Goal: Transaction & Acquisition: Purchase product/service

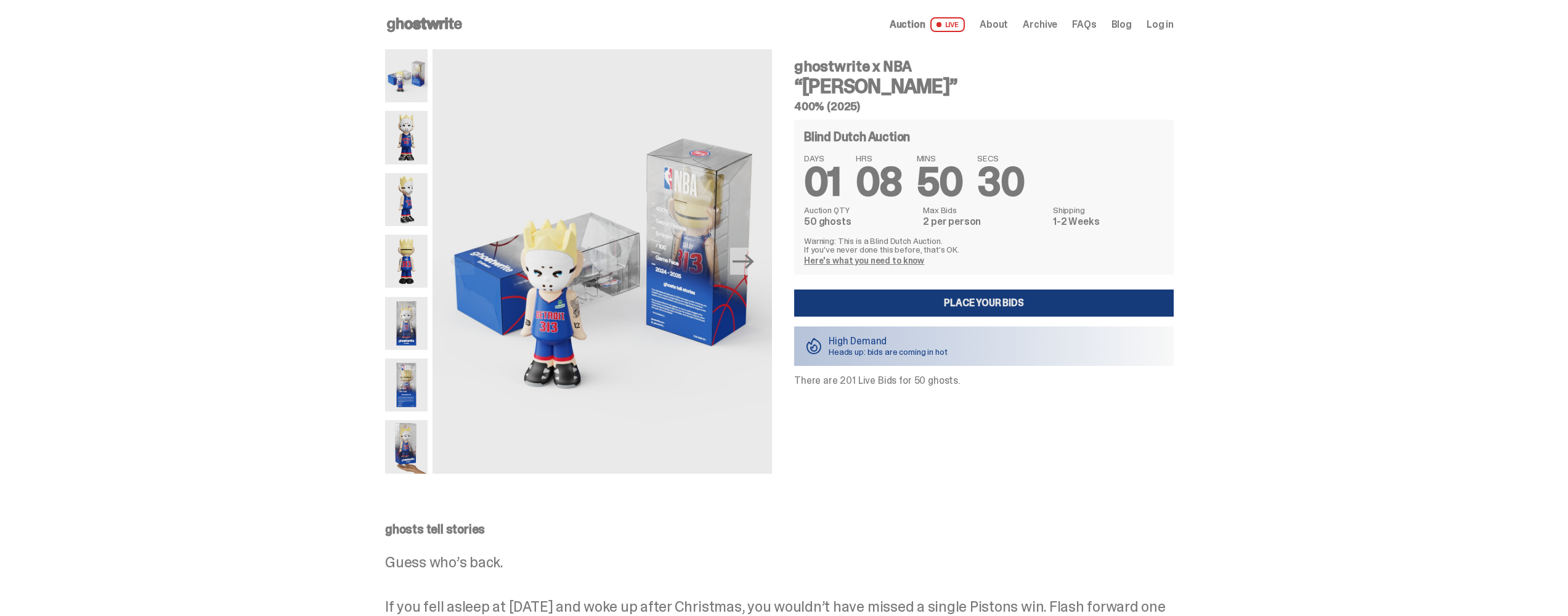
click at [967, 298] on link "Place your Bids" at bounding box center [984, 303] width 379 height 27
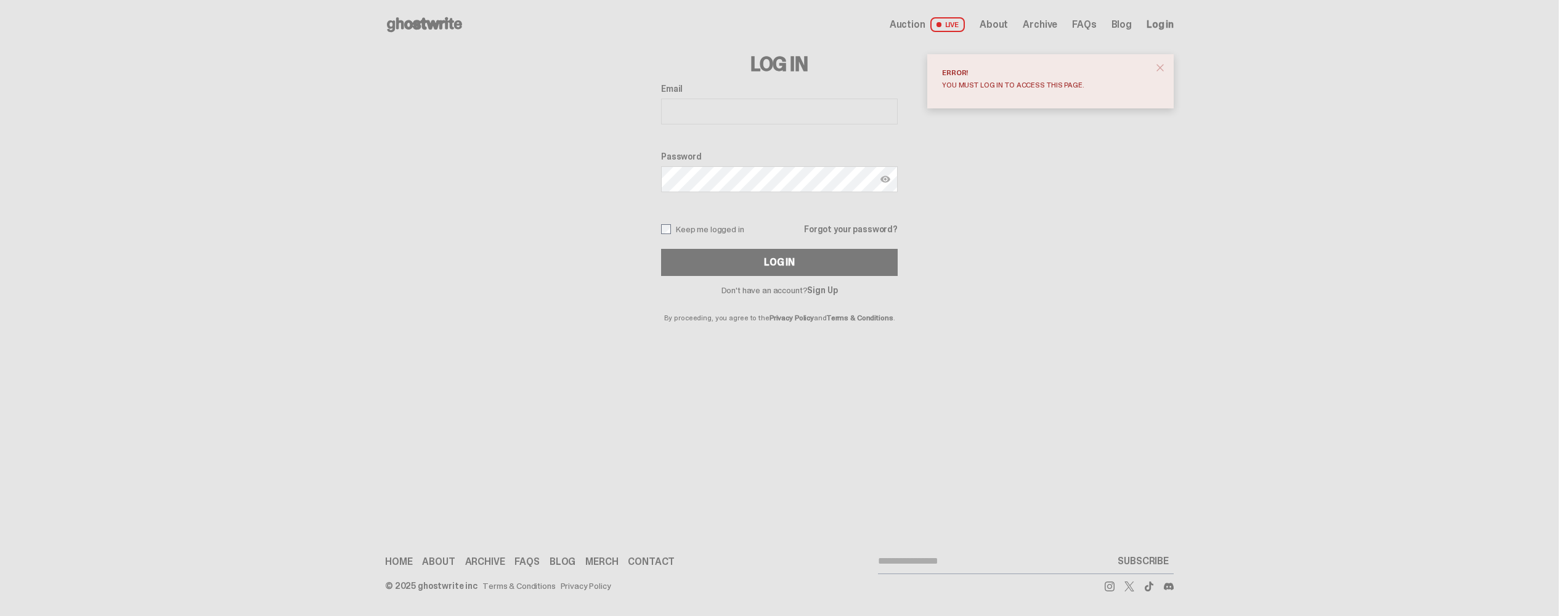
click at [824, 287] on link "Sign Up" at bounding box center [822, 290] width 30 height 11
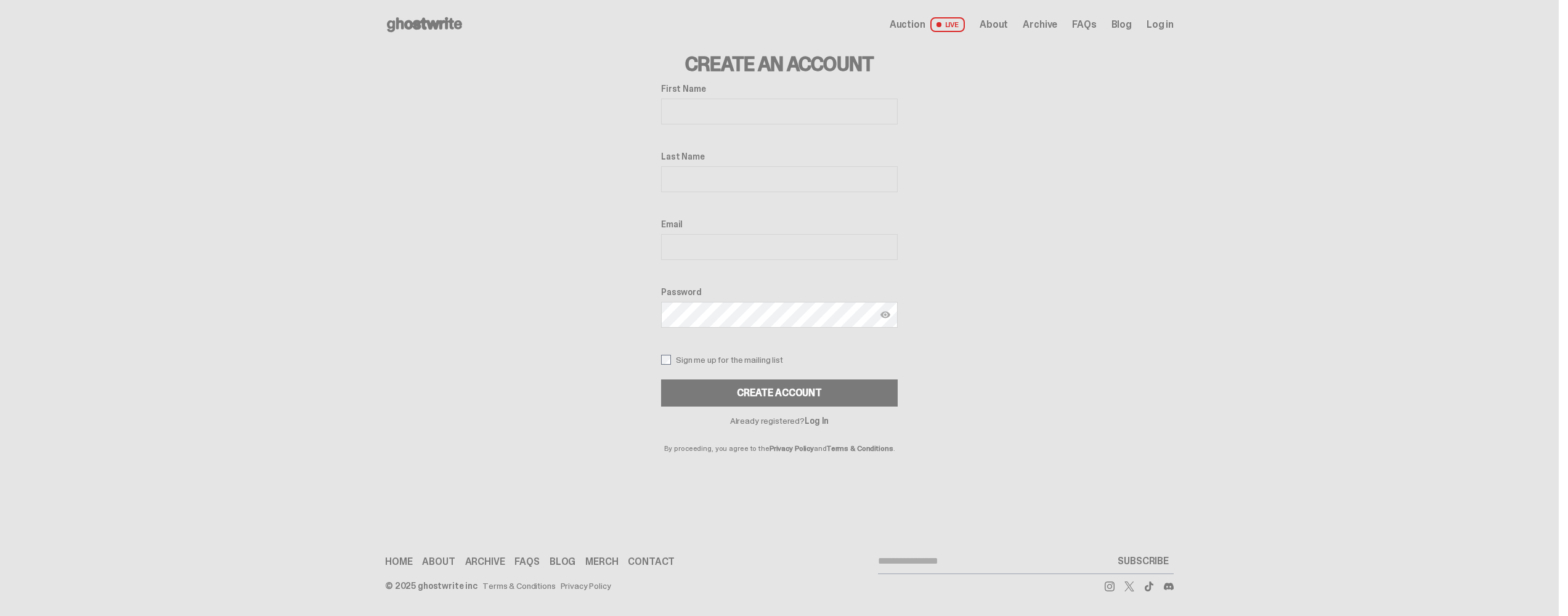
click at [876, 111] on input "First Name" at bounding box center [779, 111] width 237 height 26
click at [873, 113] on input "First Name" at bounding box center [779, 111] width 237 height 26
type input "******"
type input "****"
type input "**********"
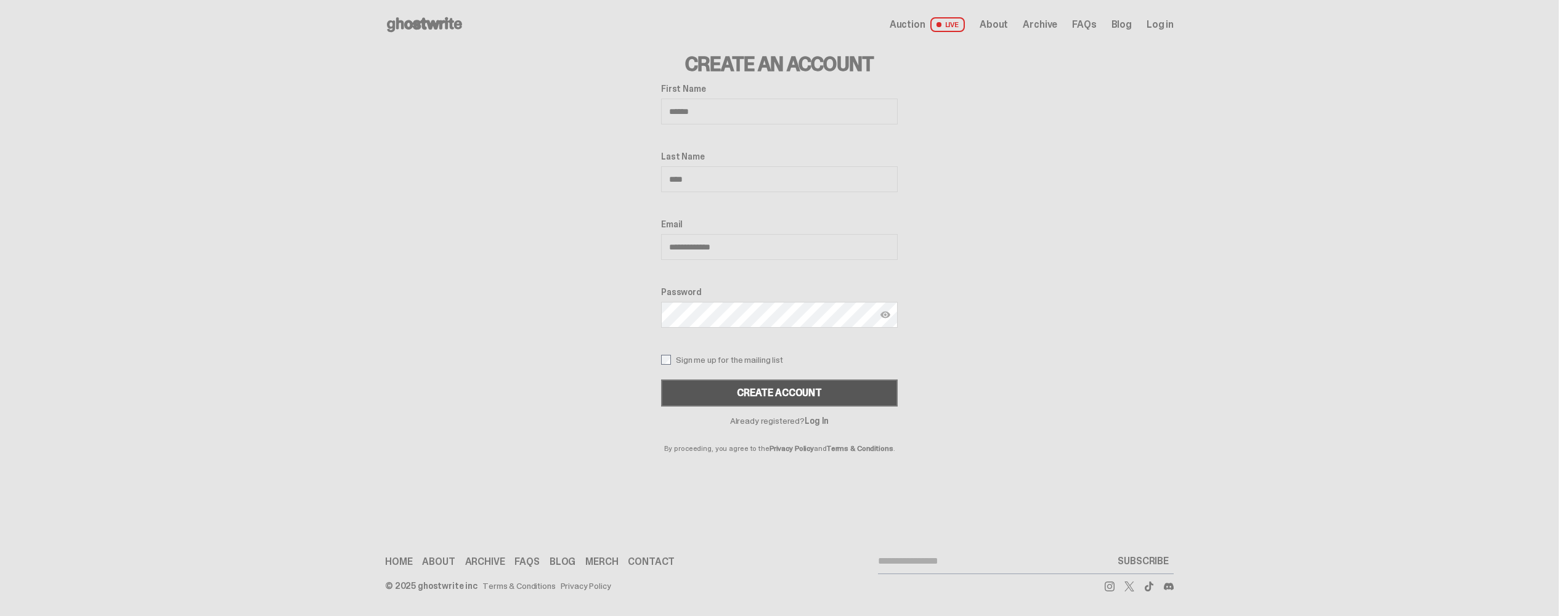
click at [841, 399] on button "Create Account" at bounding box center [779, 393] width 237 height 27
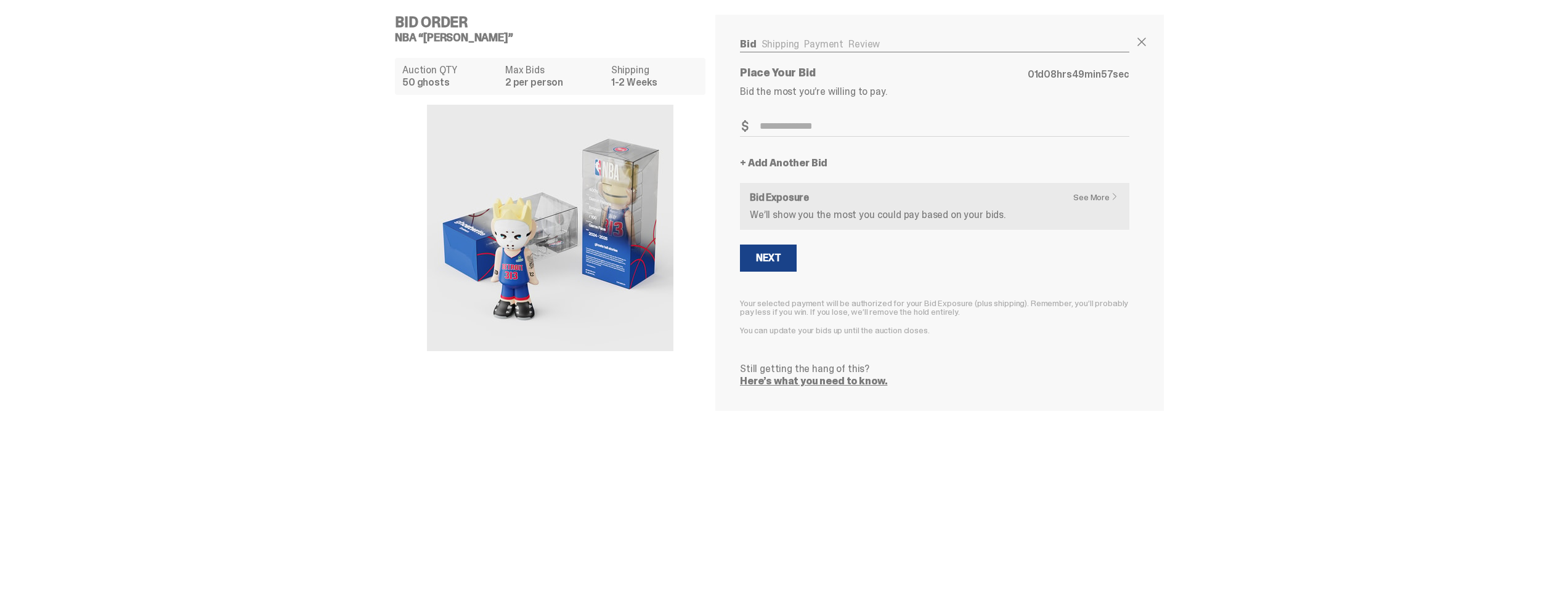
click at [1100, 201] on link "See More" at bounding box center [1099, 197] width 51 height 9
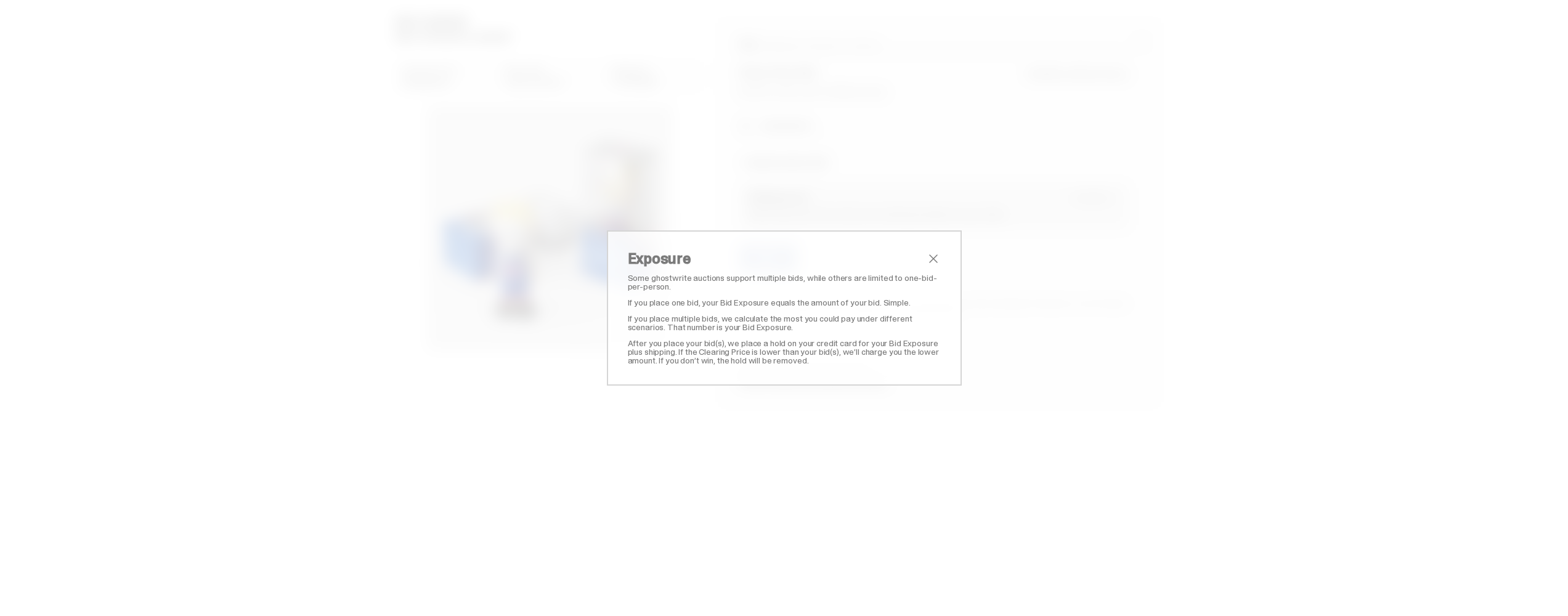
click at [1096, 145] on div "Exposure Some ghostwrite auctions support multiple bids, while others are limit…" at bounding box center [784, 308] width 1568 height 616
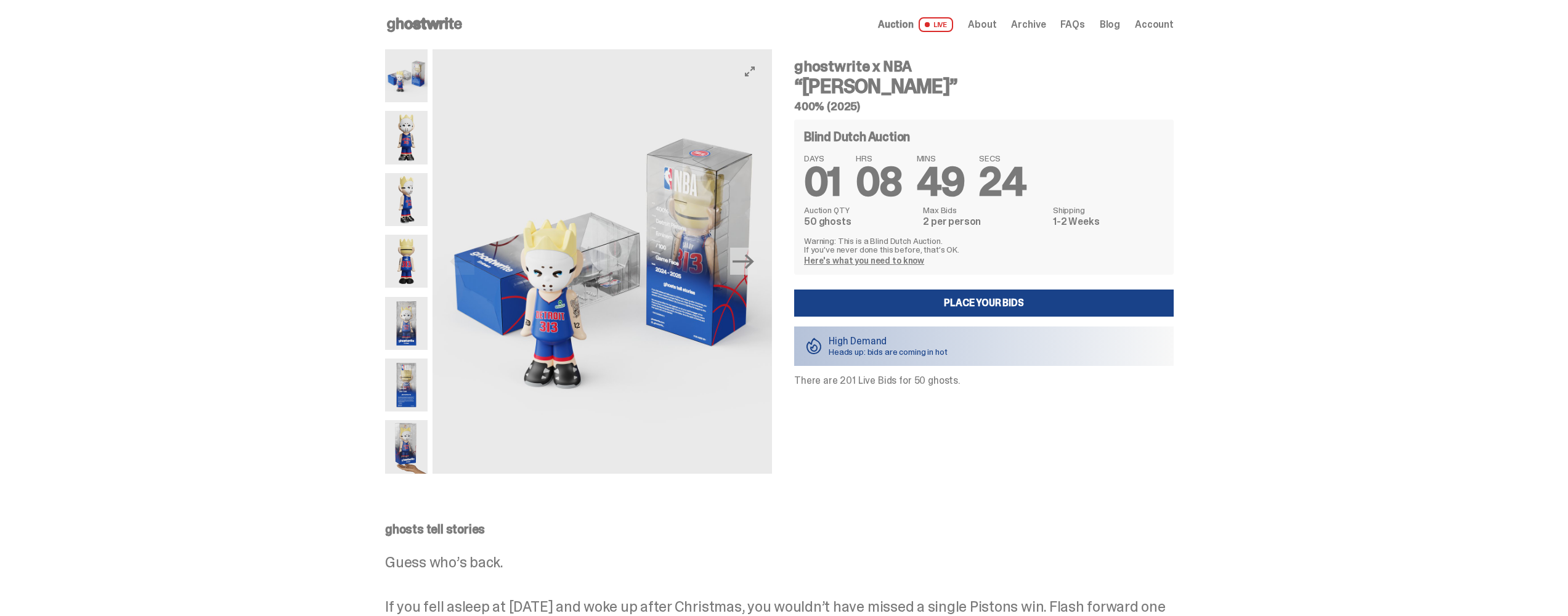
click at [905, 27] on span "Auction" at bounding box center [895, 25] width 36 height 10
click at [426, 29] on icon at bounding box center [424, 25] width 79 height 20
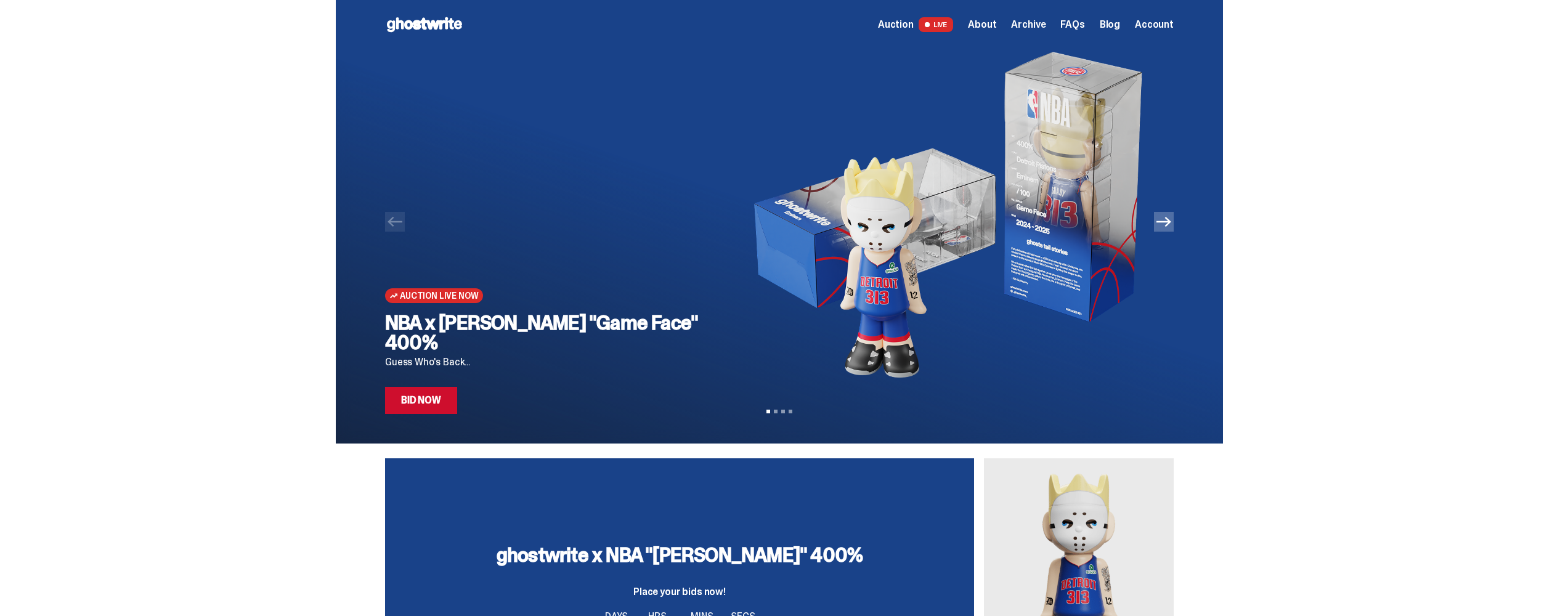
click at [1162, 225] on button "Next" at bounding box center [1164, 222] width 20 height 20
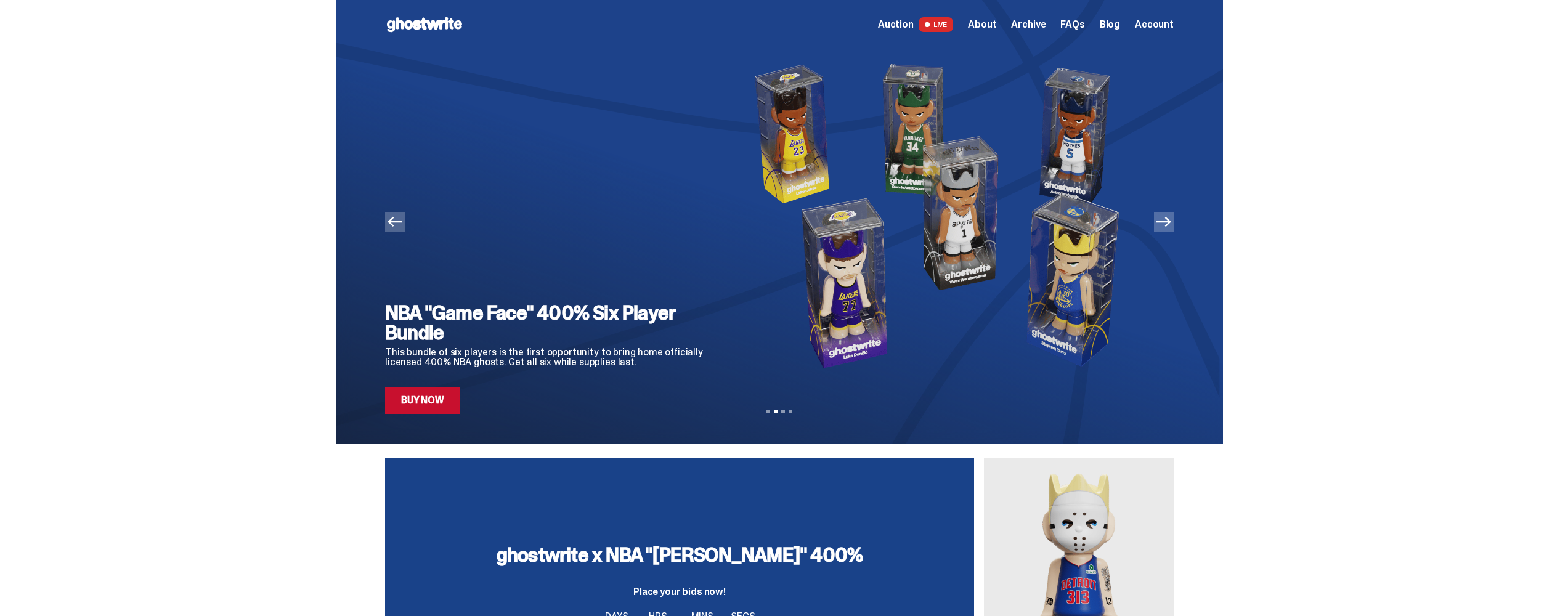
click at [1163, 223] on icon "Next" at bounding box center [1164, 222] width 15 height 15
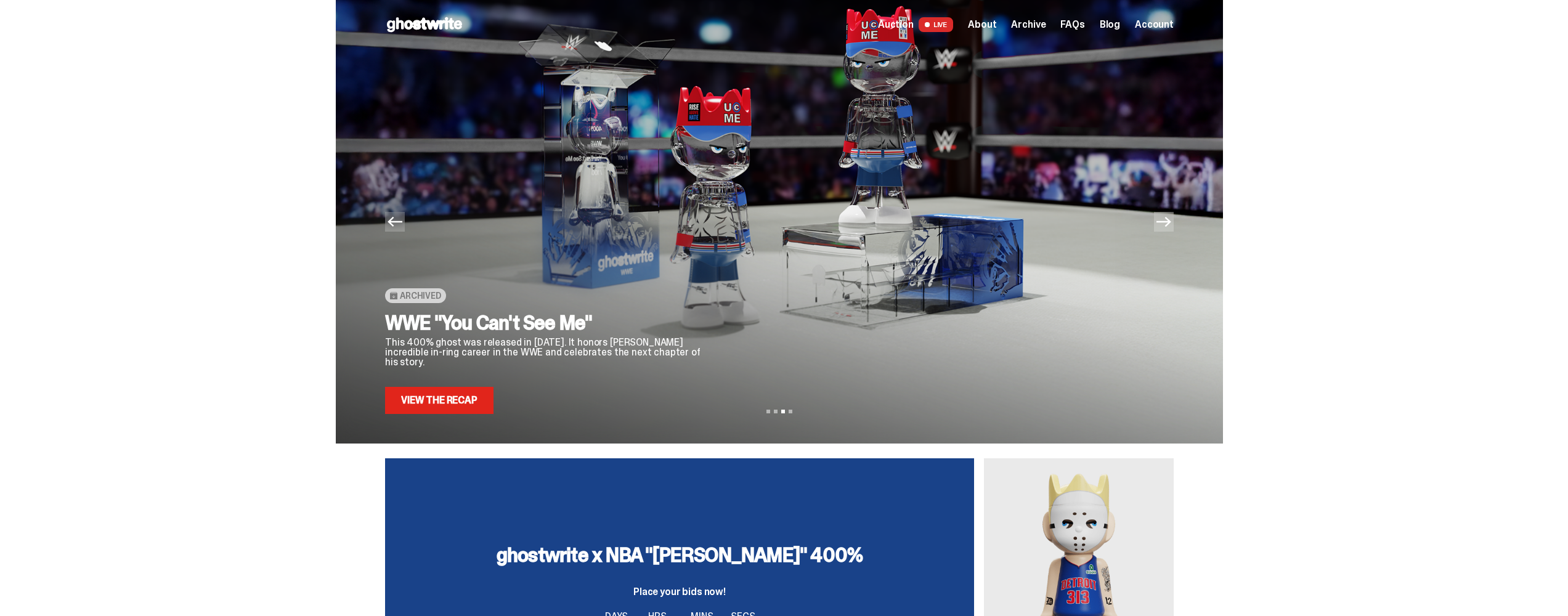
click at [1163, 222] on icon "Next" at bounding box center [1164, 222] width 15 height 10
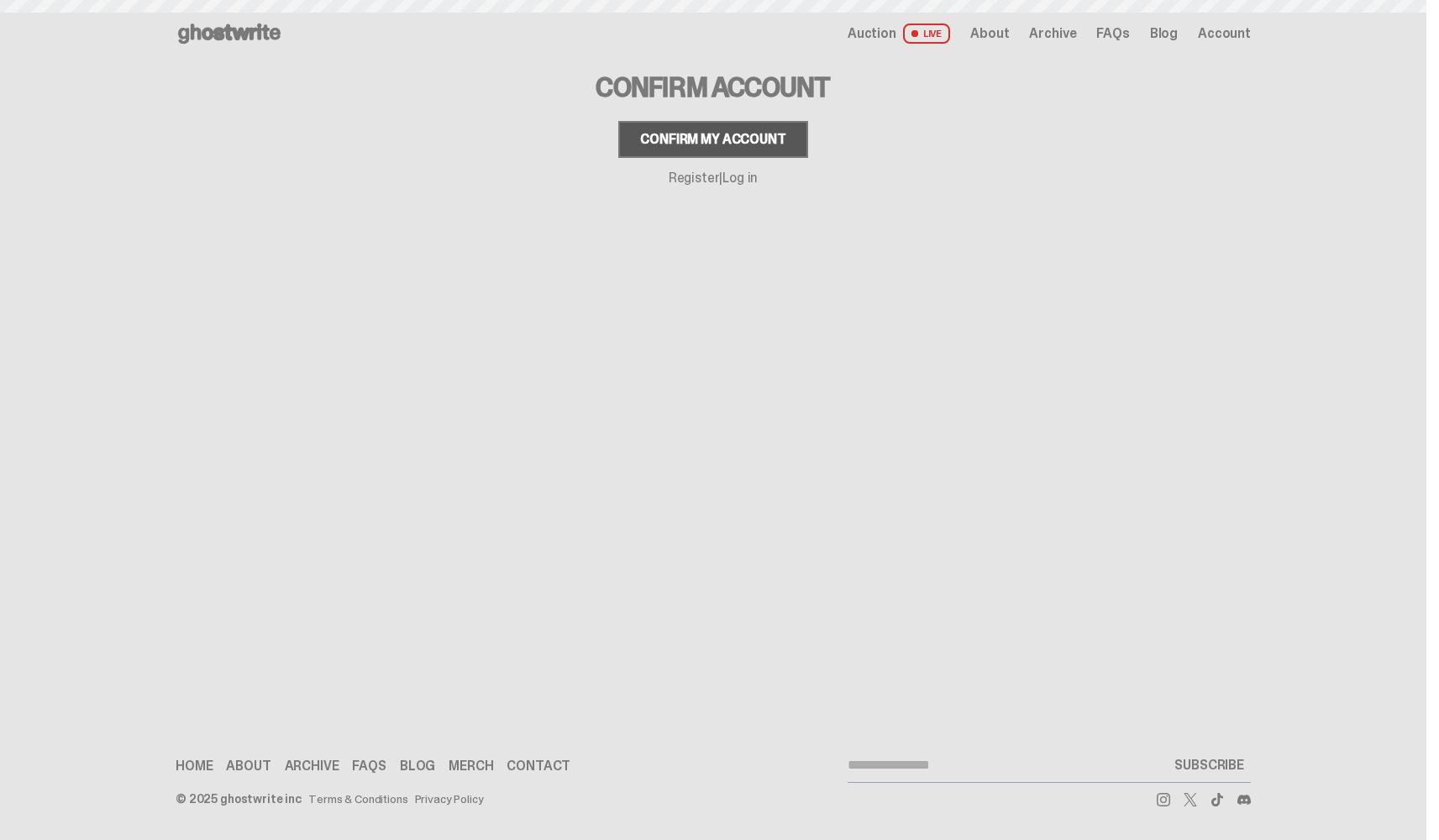
click at [686, 138] on div "Confirm my account" at bounding box center [713, 139] width 145 height 14
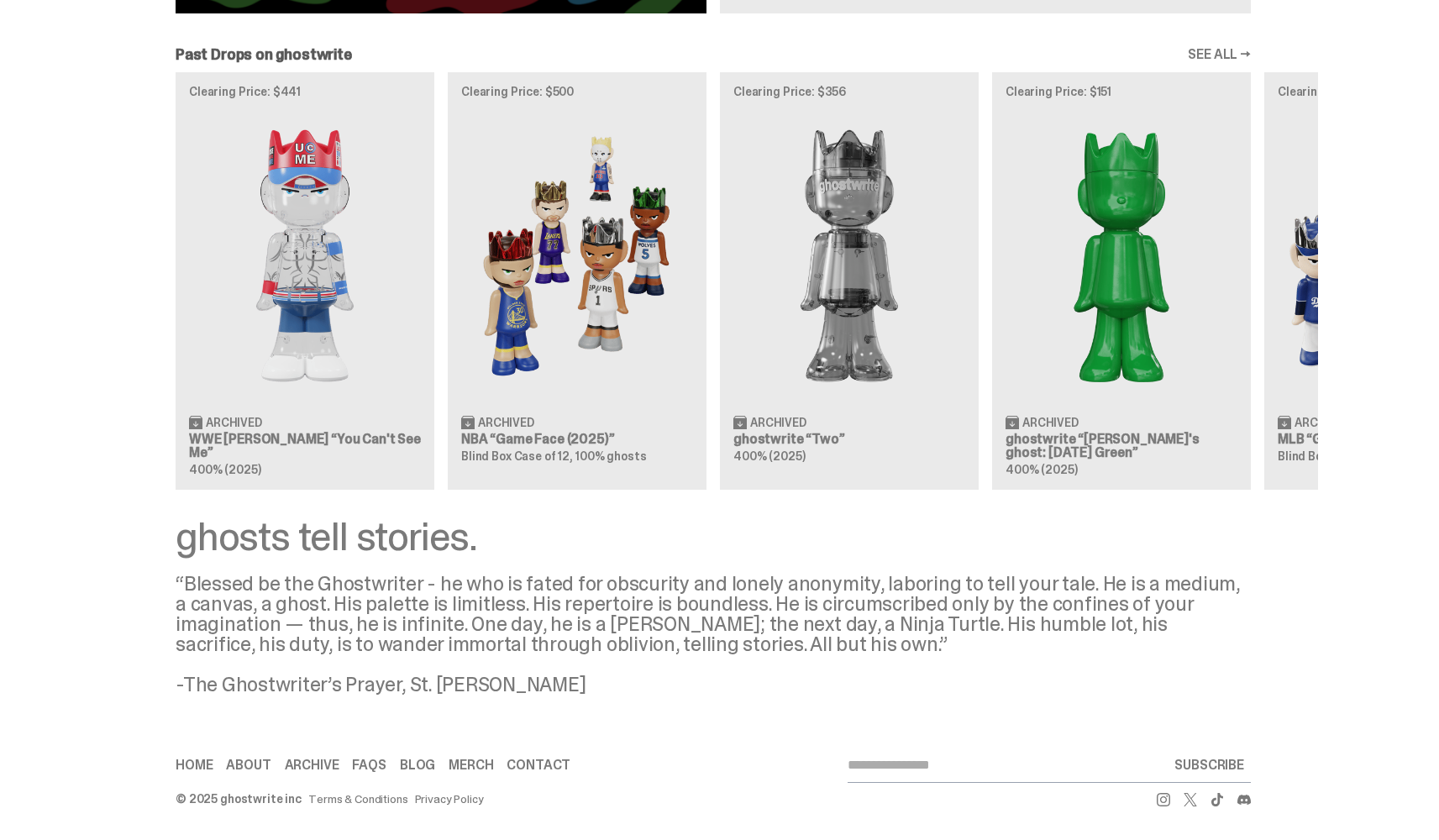
scroll to position [745, 0]
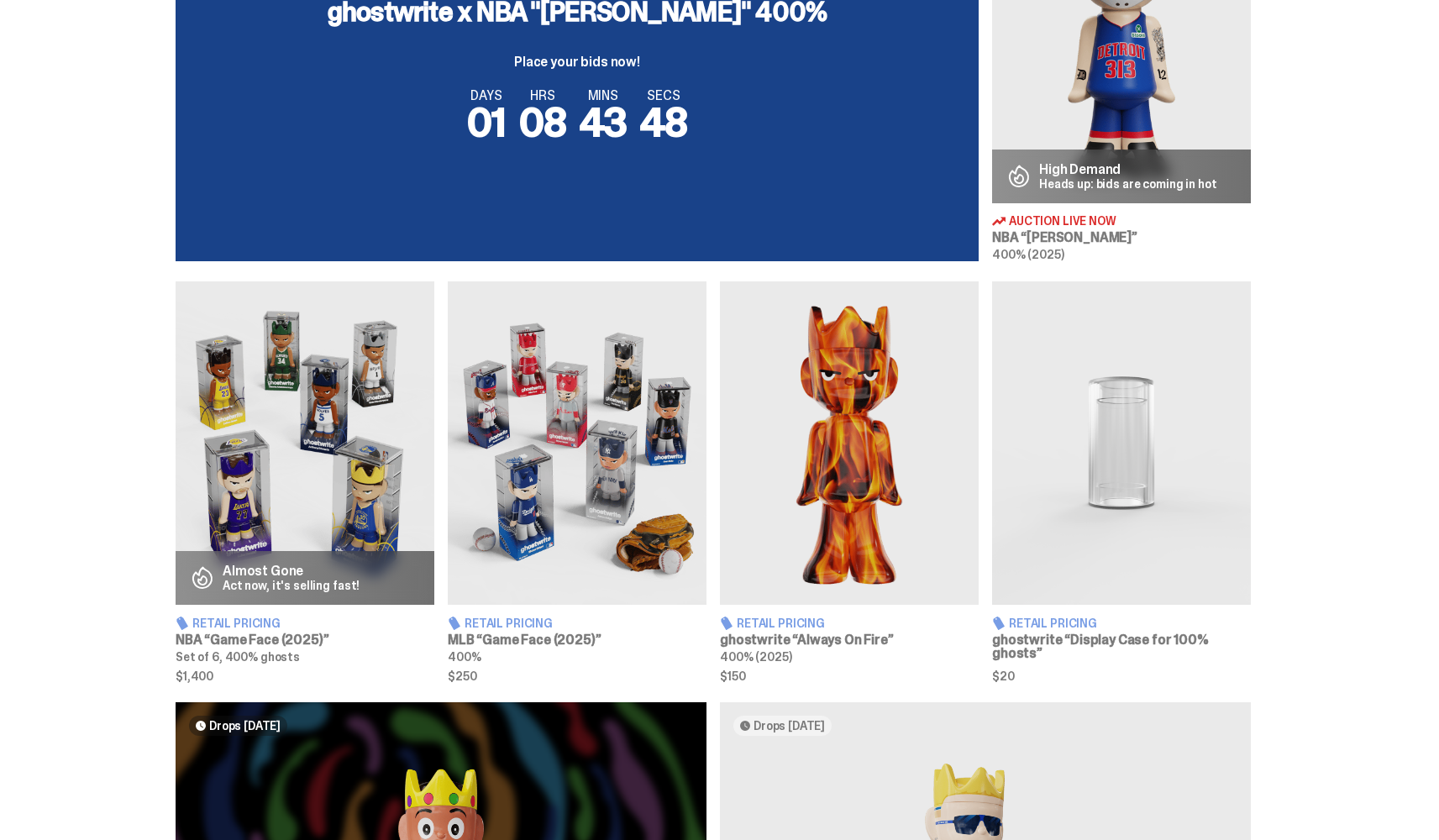
click at [515, 549] on img at bounding box center [577, 443] width 259 height 324
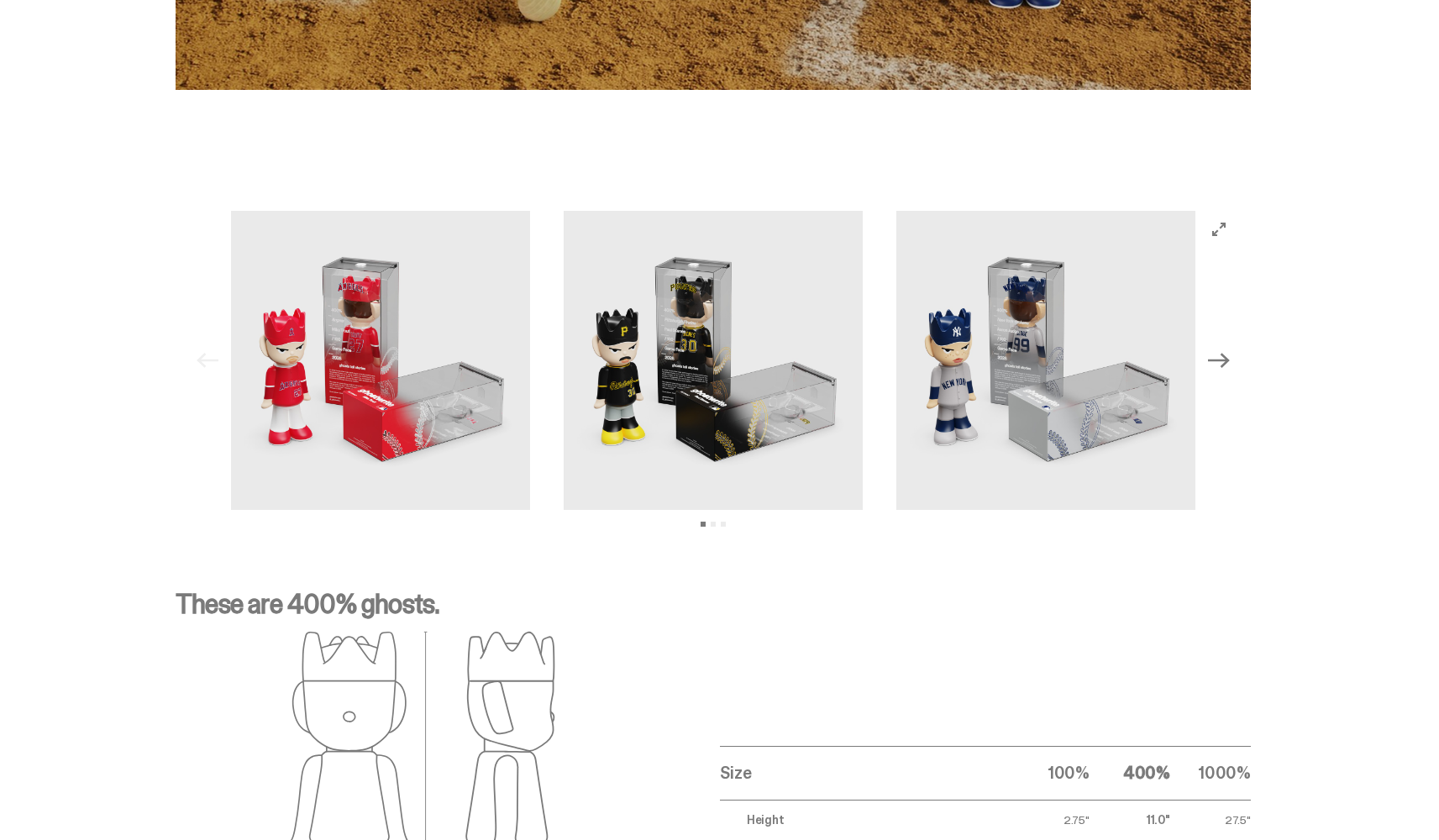
scroll to position [199, 0]
